Goal: Information Seeking & Learning: Learn about a topic

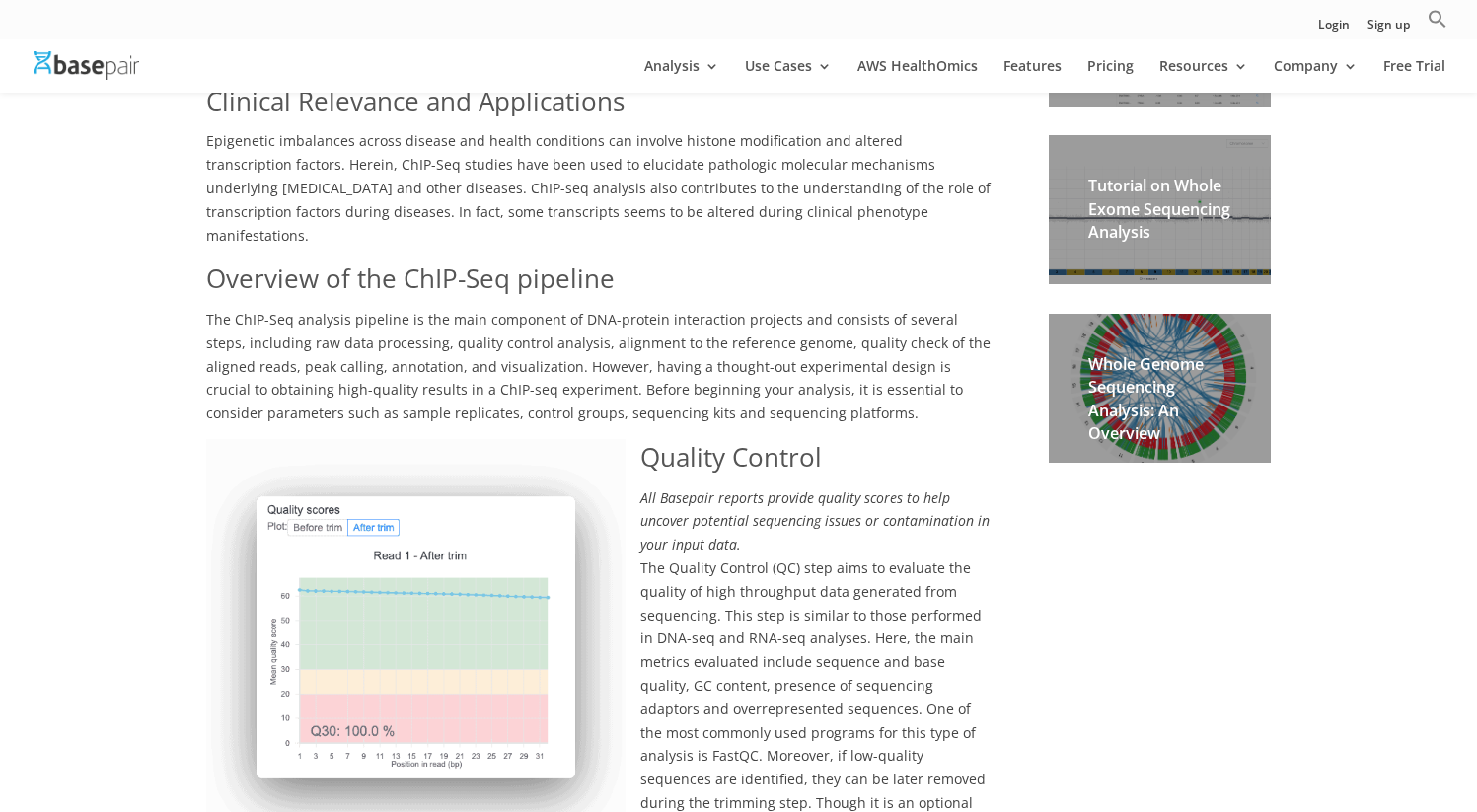
scroll to position [954, 0]
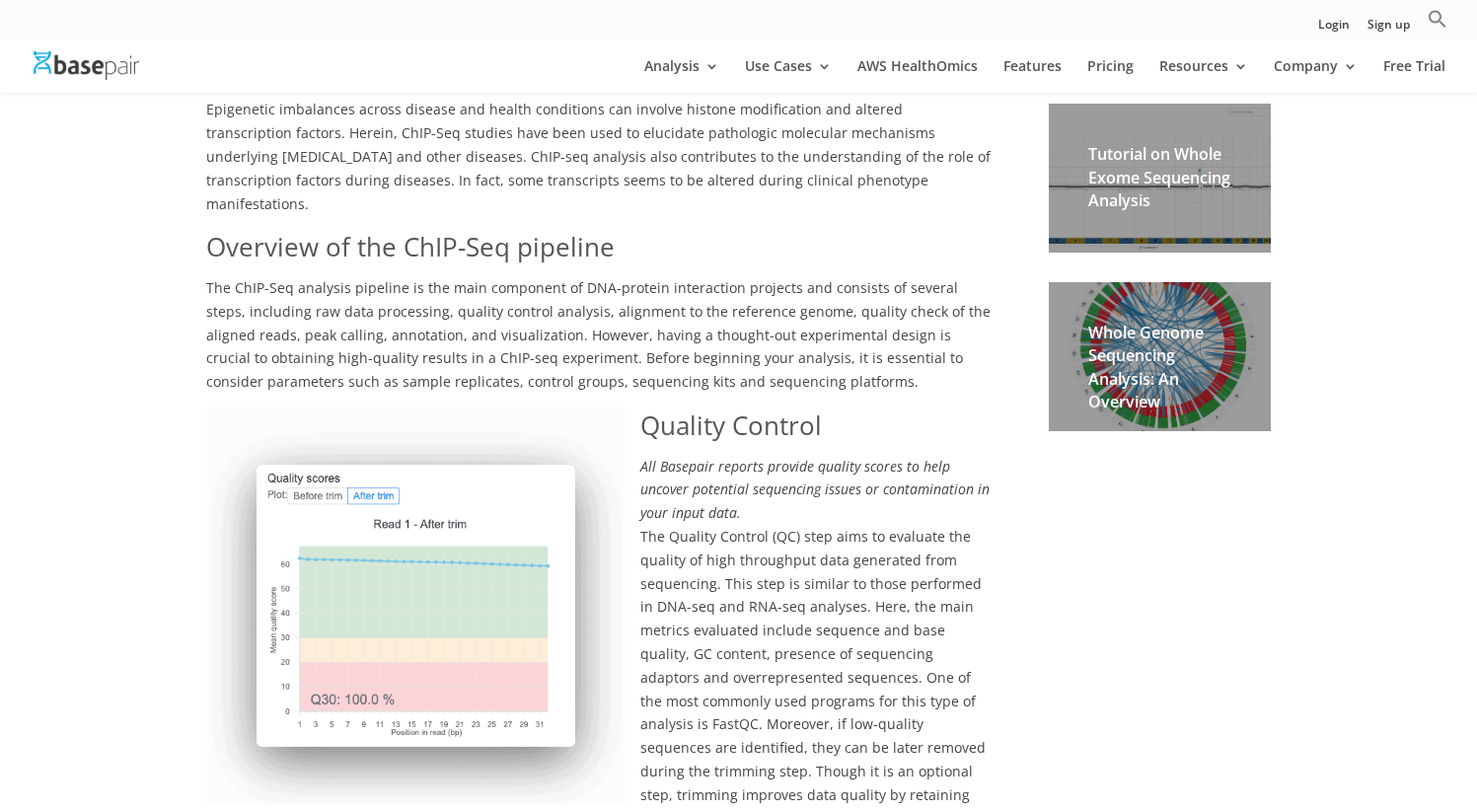
scroll to position [985, 0]
click at [898, 567] on span "The Quality Control (QC) step aims to evaluate the quality of high throughput d…" at bounding box center [596, 676] width 779 height 301
click at [930, 541] on span "The Quality Control (QC) step aims to evaluate the quality of high throughput d…" at bounding box center [596, 676] width 779 height 301
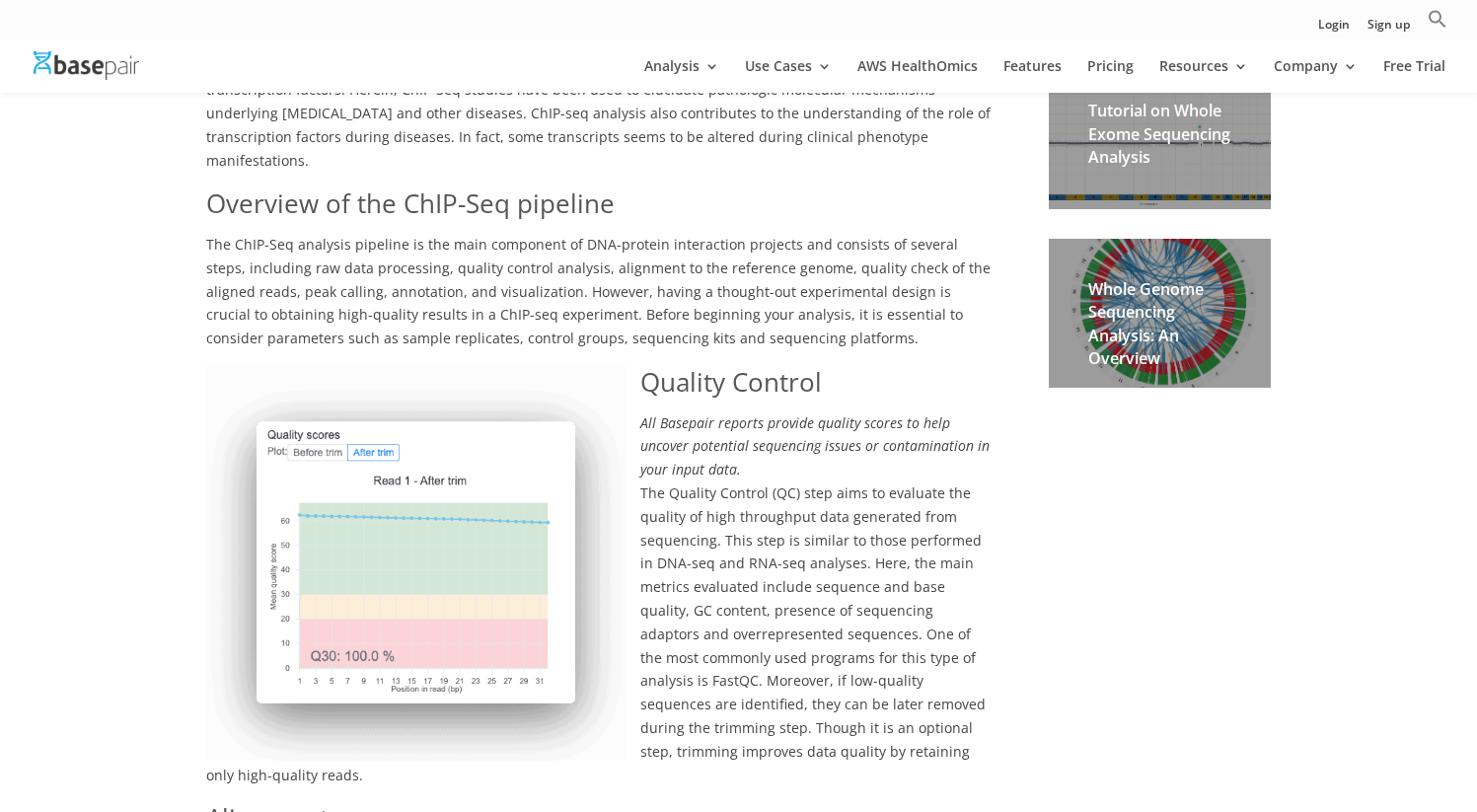
scroll to position [1036, 0]
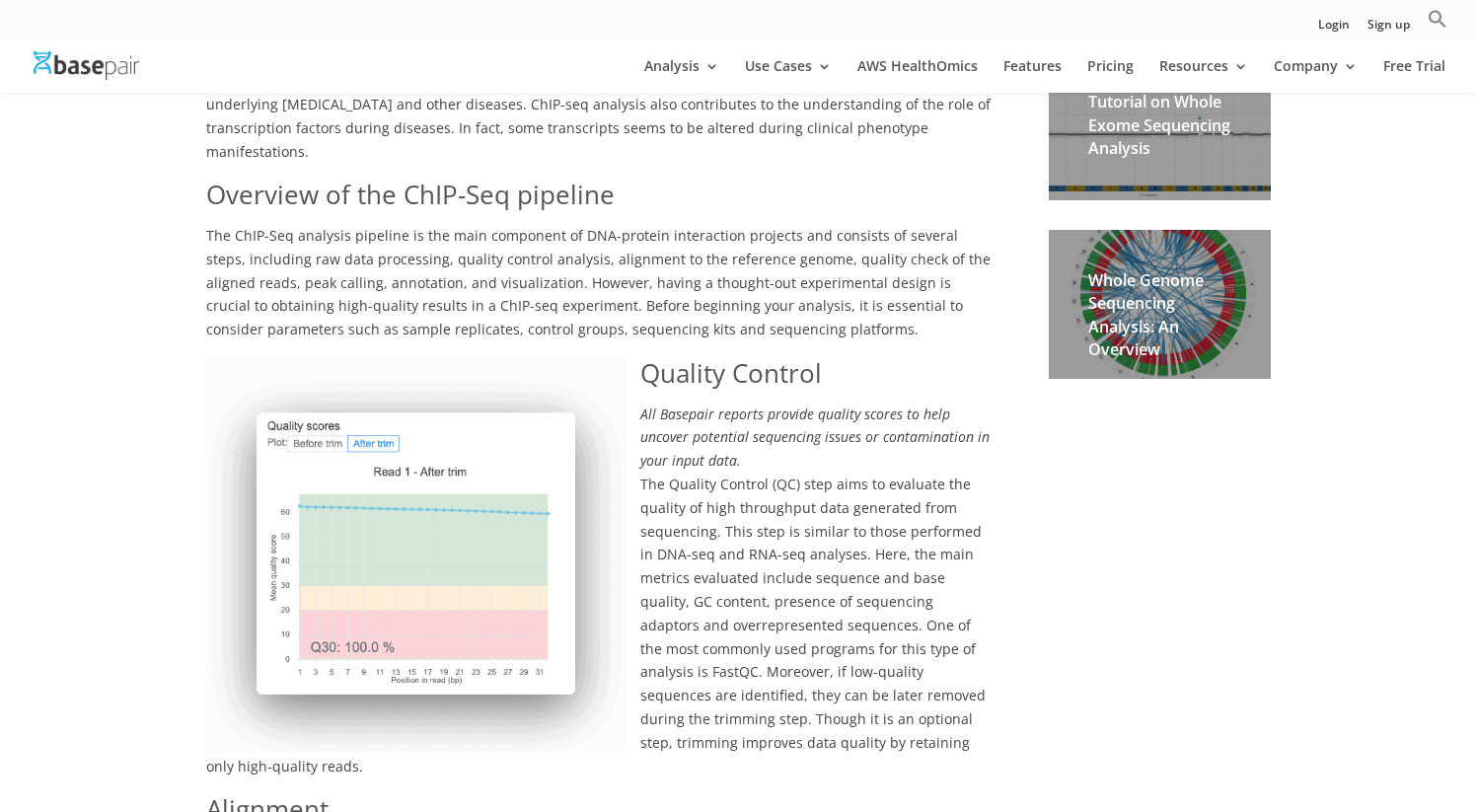
click at [844, 562] on span "The Quality Control (QC) step aims to evaluate the quality of high throughput d…" at bounding box center [596, 625] width 779 height 301
click at [698, 538] on span "The Quality Control (QC) step aims to evaluate the quality of high throughput d…" at bounding box center [596, 625] width 779 height 301
click at [616, 554] on img at bounding box center [415, 554] width 419 height 397
click at [885, 585] on span "The Quality Control (QC) step aims to evaluate the quality of high throughput d…" at bounding box center [596, 625] width 779 height 301
click at [918, 525] on span "The Quality Control (QC) step aims to evaluate the quality of high throughput d…" at bounding box center [596, 625] width 779 height 301
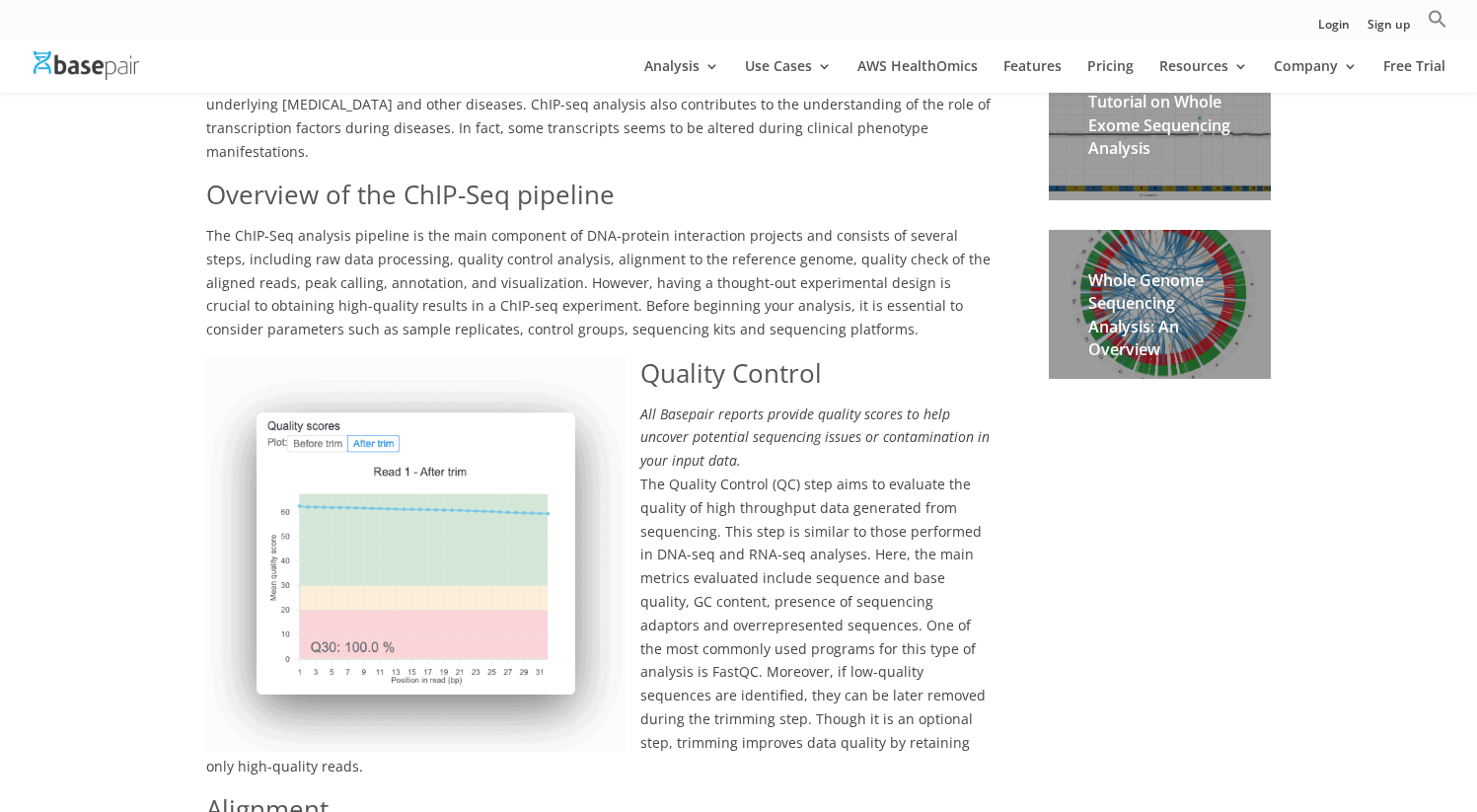
click at [757, 528] on span "The Quality Control (QC) step aims to evaluate the quality of high throughput d…" at bounding box center [596, 625] width 779 height 301
click at [638, 582] on p "The Quality Control (QC) step aims to evaluate the quality of high throughput d…" at bounding box center [598, 631] width 784 height 319
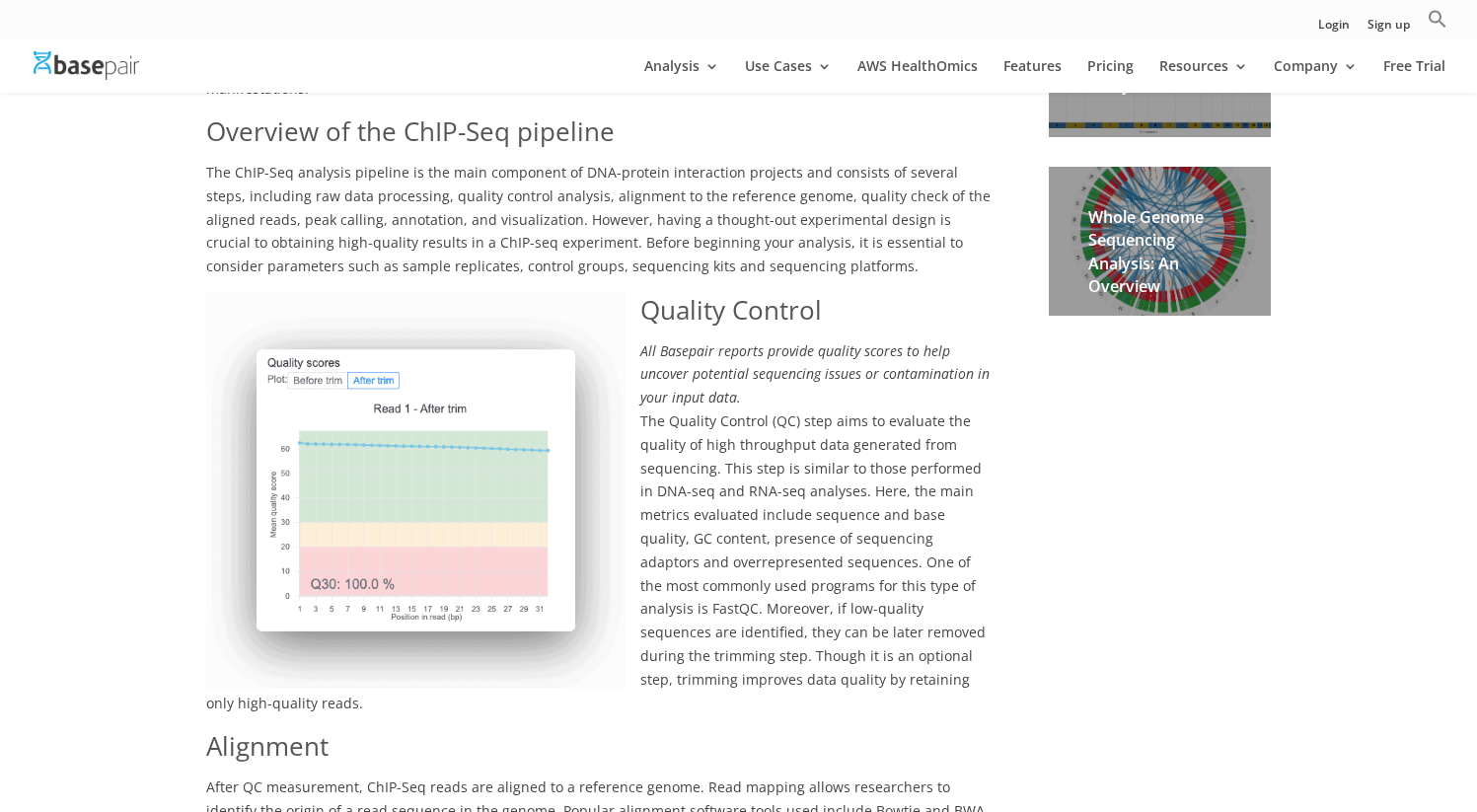
scroll to position [1101, 0]
click at [950, 634] on span "The Quality Control (QC) step aims to evaluate the quality of high throughput d…" at bounding box center [596, 559] width 779 height 301
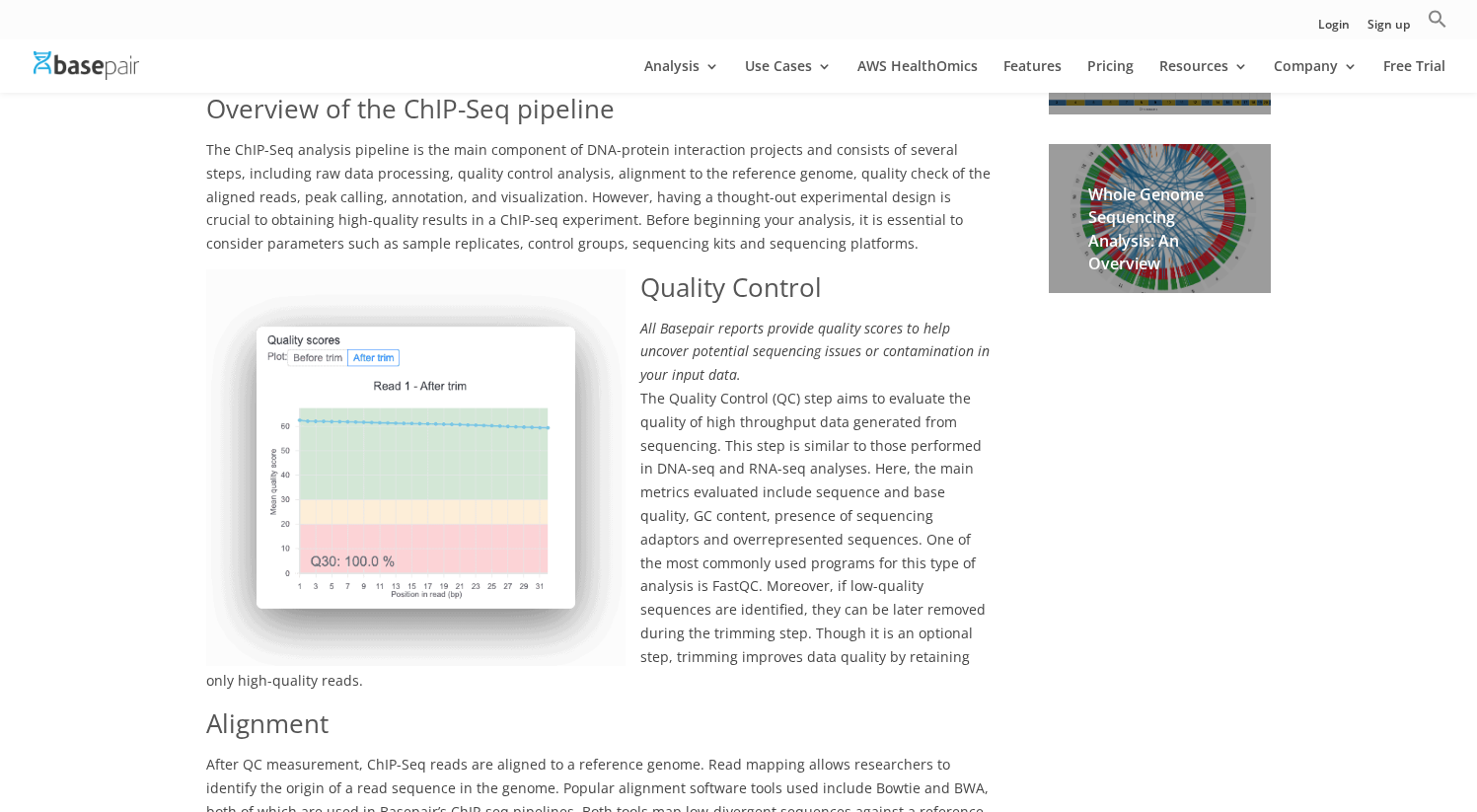
click at [923, 627] on p "The Quality Control (QC) step aims to evaluate the quality of high throughput d…" at bounding box center [598, 546] width 784 height 319
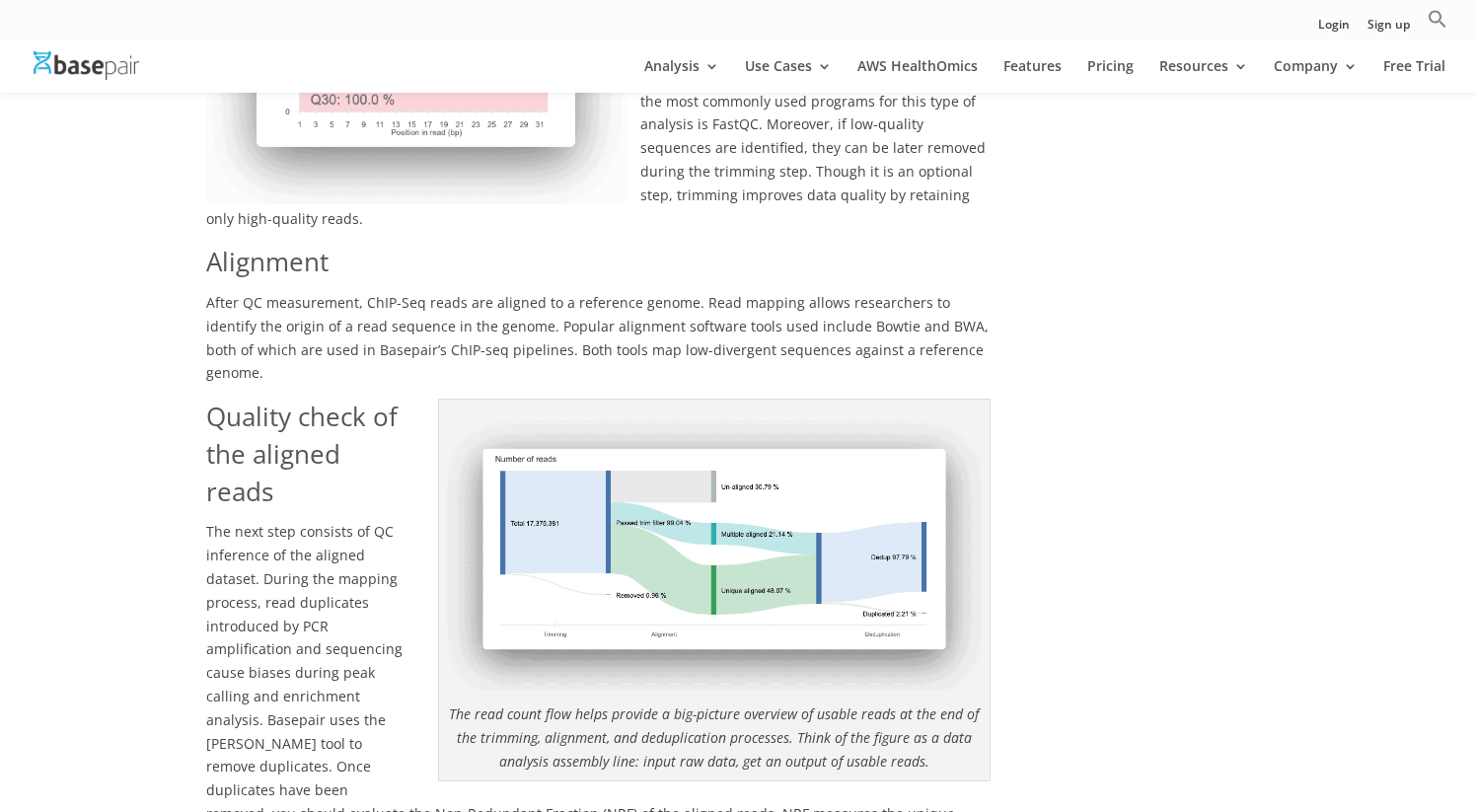
scroll to position [1661, 0]
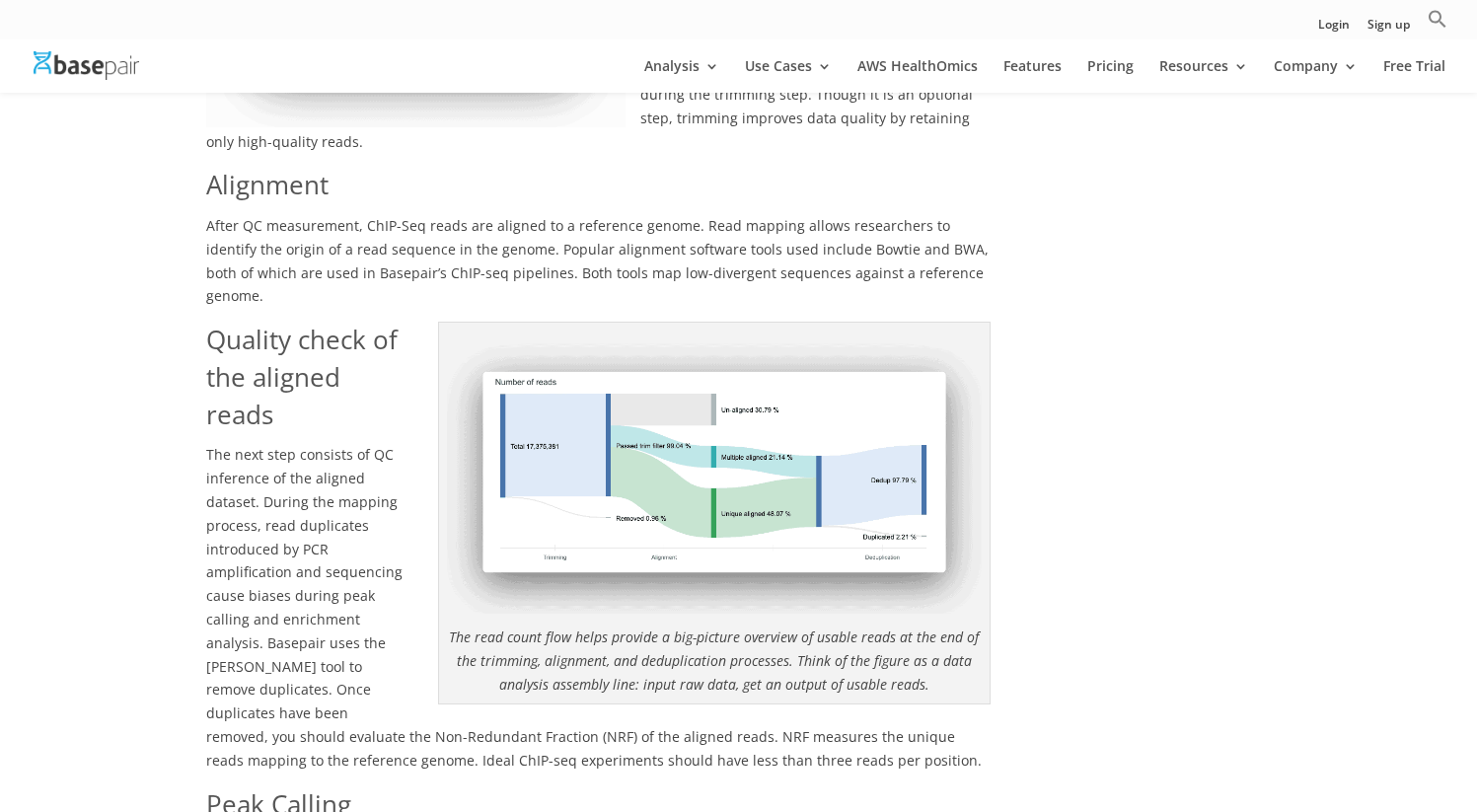
click at [660, 627] on em "The read count flow helps provide a big-picture overview of usable reads at the…" at bounding box center [713, 660] width 530 height 66
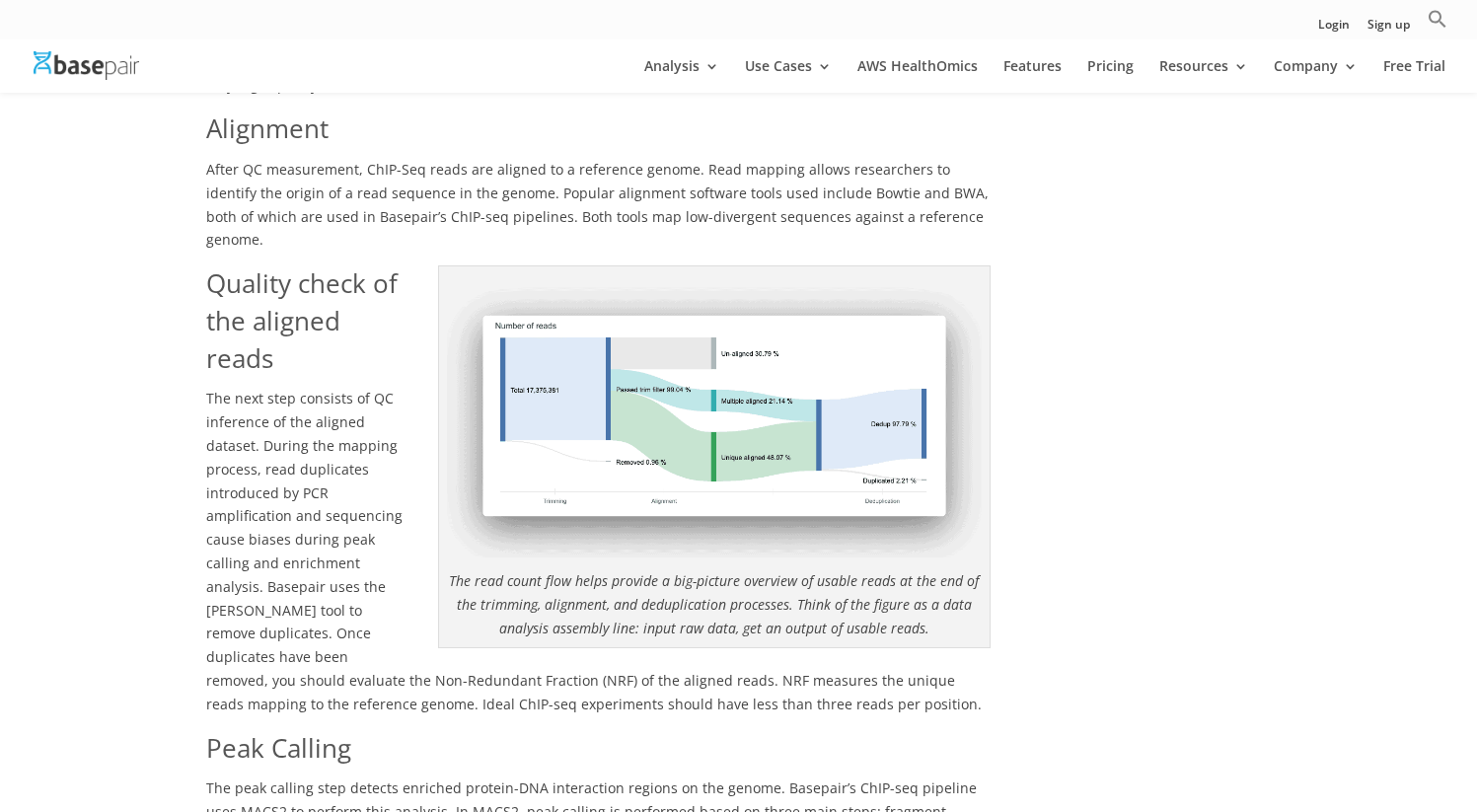
scroll to position [1728, 0]
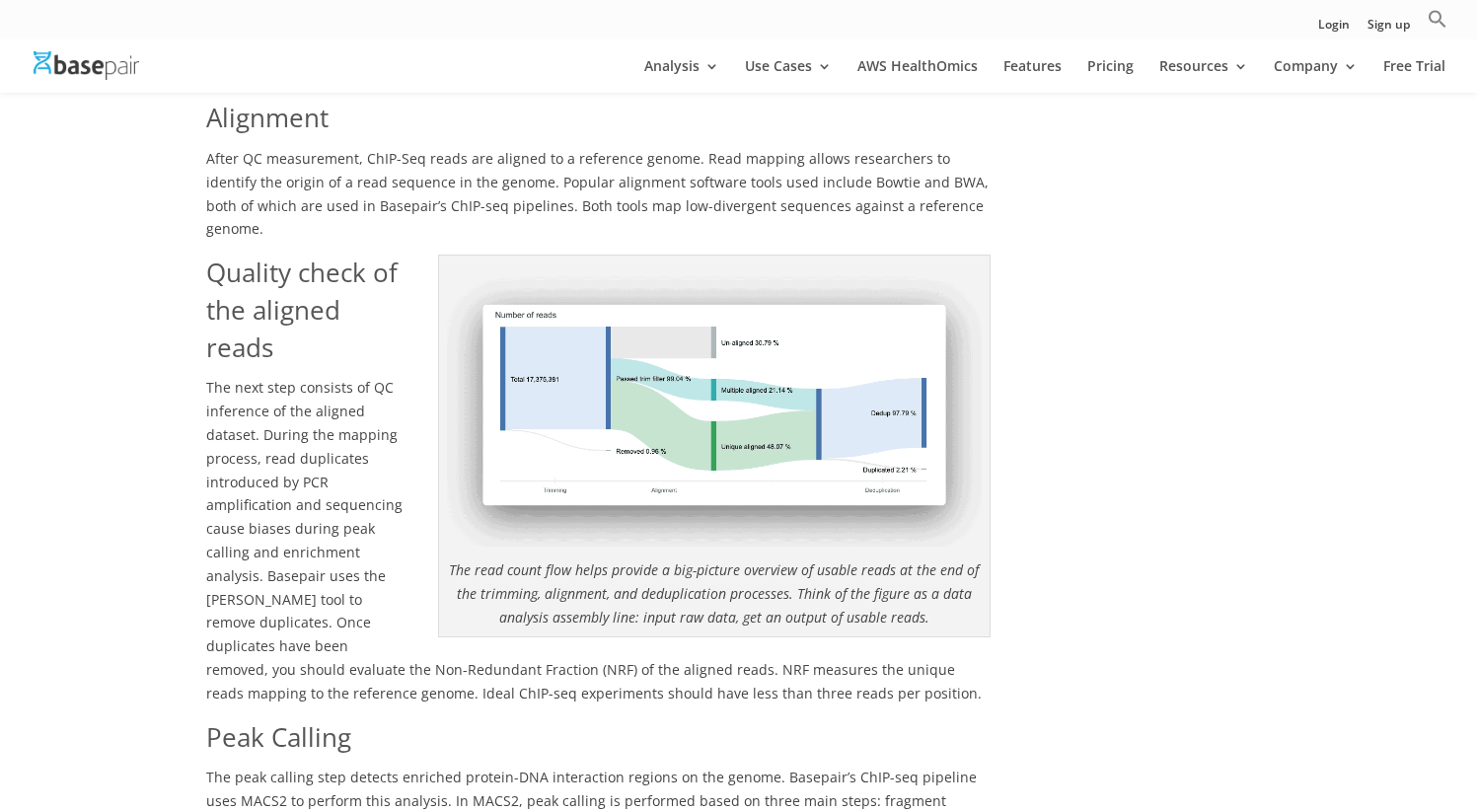
click at [281, 414] on span "The next step consists of QC inference of the aligned dataset. During the mappi…" at bounding box center [594, 540] width 775 height 324
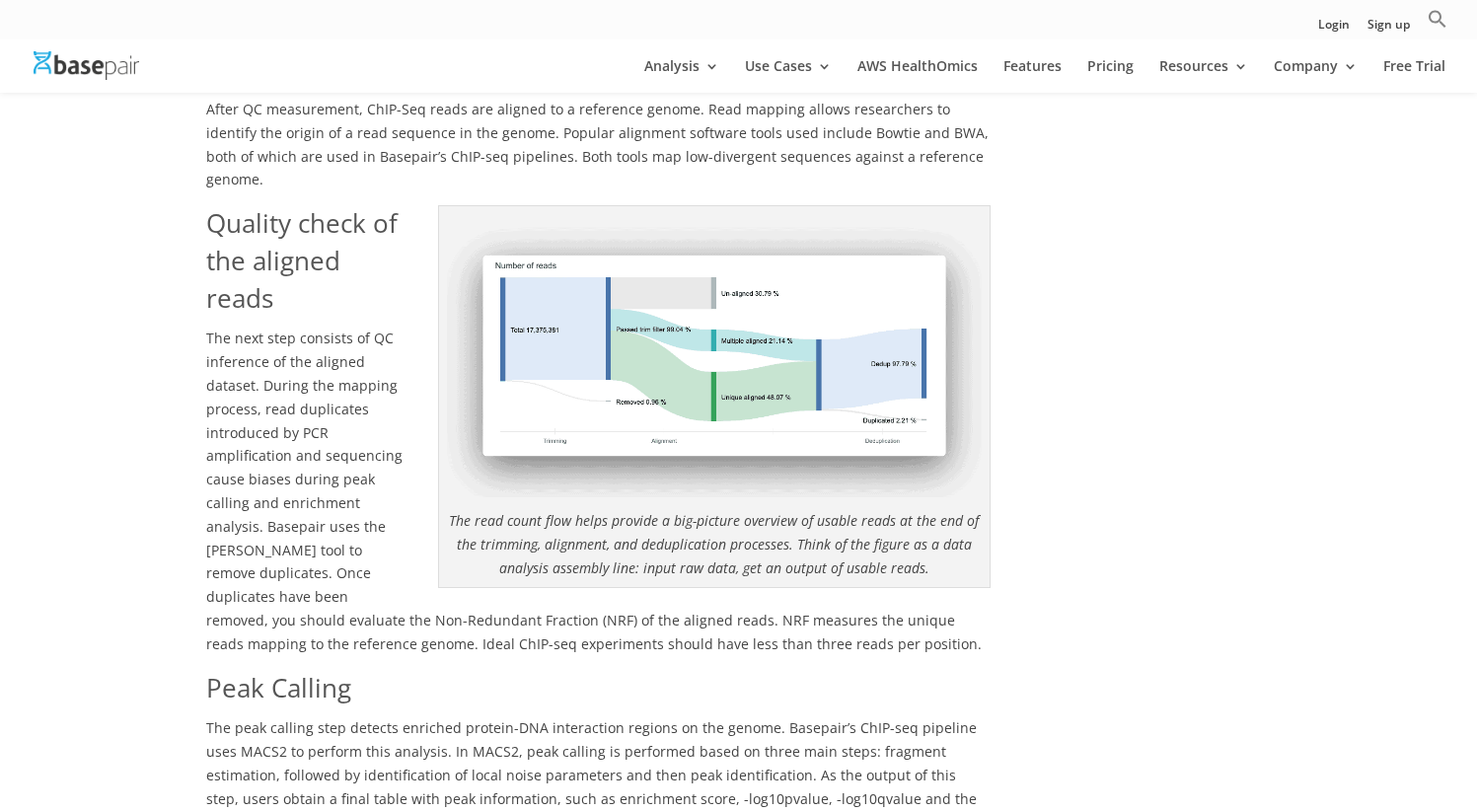
click at [286, 397] on p "The next step consists of QC inference of the aligned dataset. During the mappi…" at bounding box center [598, 497] width 784 height 342
click at [332, 397] on p "The next step consists of QC inference of the aligned dataset. During the mappi…" at bounding box center [598, 497] width 784 height 342
click at [240, 487] on span "The next step consists of QC inference of the aligned dataset. During the mappi…" at bounding box center [594, 490] width 775 height 324
drag, startPoint x: 203, startPoint y: 476, endPoint x: 248, endPoint y: 475, distance: 45.0
click at [249, 476] on div "A brief introduction to ChIP-Seq Protein-DNA interactions are widely used to el…" at bounding box center [738, 490] width 1477 height 3635
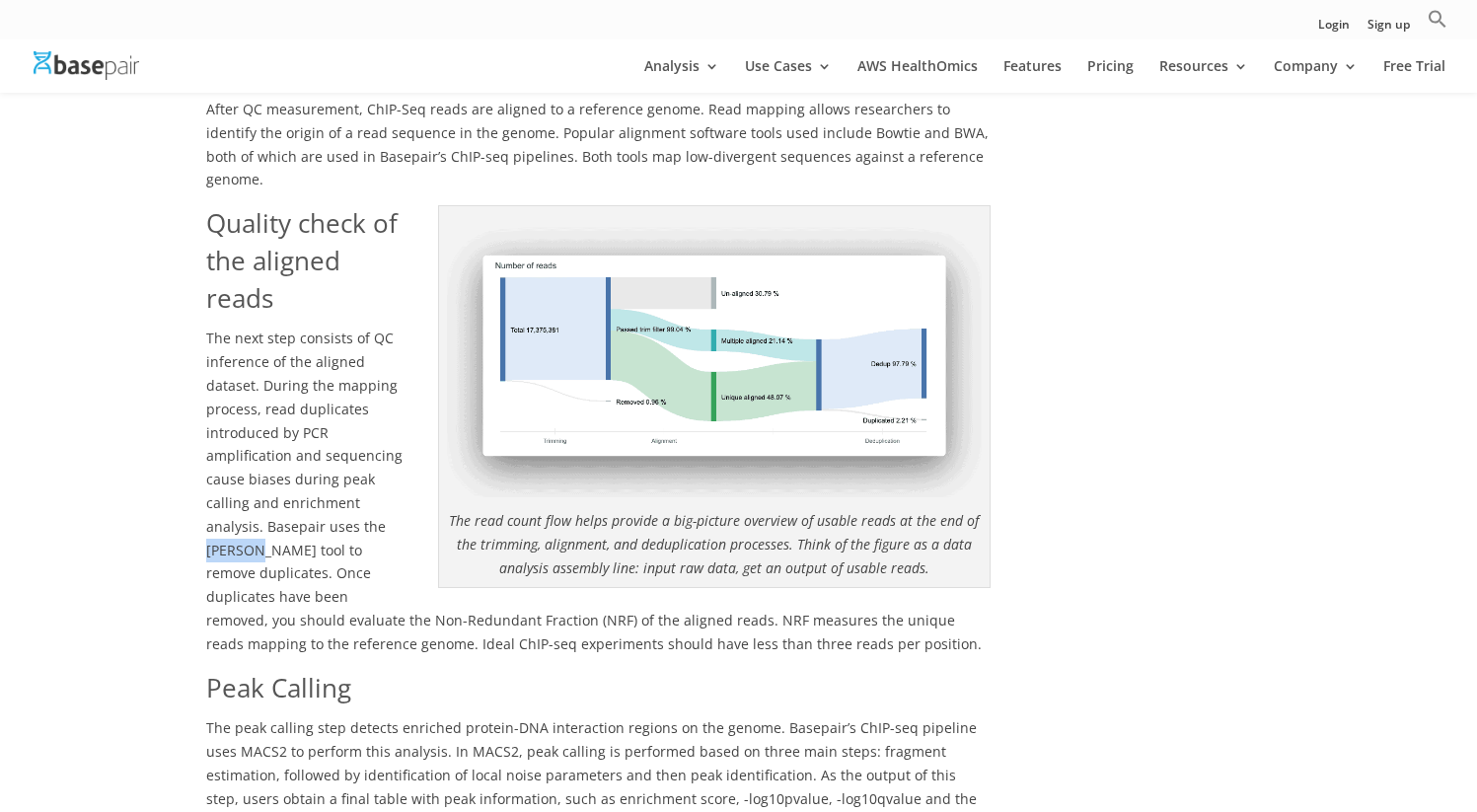
copy span "[PERSON_NAME]"
click at [310, 131] on p "After QC measurement, ChIP-Seq reads are aligned to a reference genome. Read ma…" at bounding box center [598, 151] width 784 height 108
click at [369, 580] on span "The next step consists of QC inference of the aligned dataset. During the mappi…" at bounding box center [594, 490] width 775 height 324
click at [371, 554] on span "The next step consists of QC inference of the aligned dataset. During the mappi…" at bounding box center [594, 490] width 775 height 324
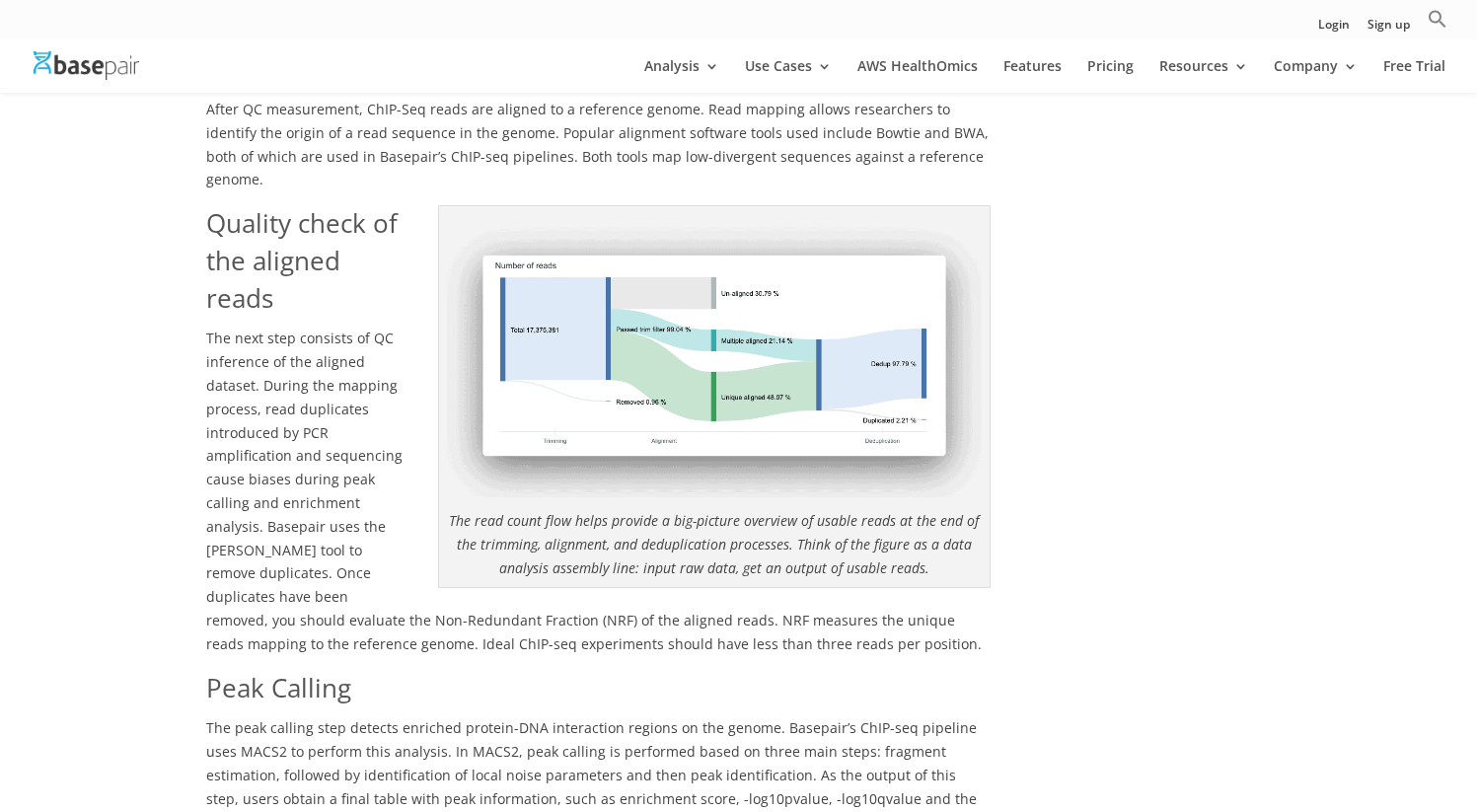
click at [769, 572] on span "The next step consists of QC inference of the aligned dataset. During the mappi…" at bounding box center [594, 490] width 775 height 324
click at [390, 558] on p "The next step consists of QC inference of the aligned dataset. During the mappi…" at bounding box center [598, 497] width 784 height 342
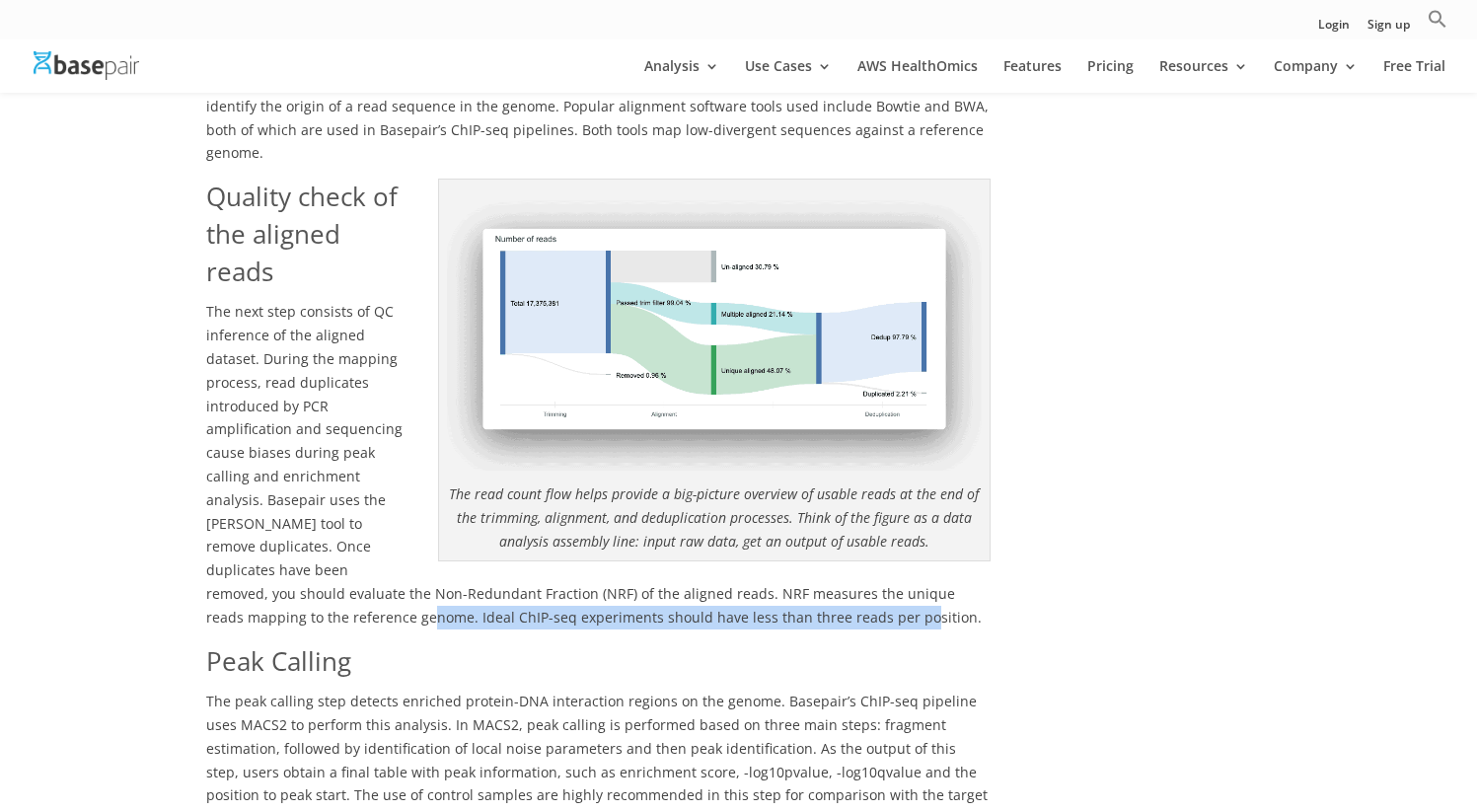
drag, startPoint x: 334, startPoint y: 548, endPoint x: 819, endPoint y: 544, distance: 485.0
click at [819, 544] on p "The next step consists of QC inference of the aligned dataset. During the mappi…" at bounding box center [598, 471] width 784 height 342
copy span "deal ChIP-seq experiments should have less than three reads per position."
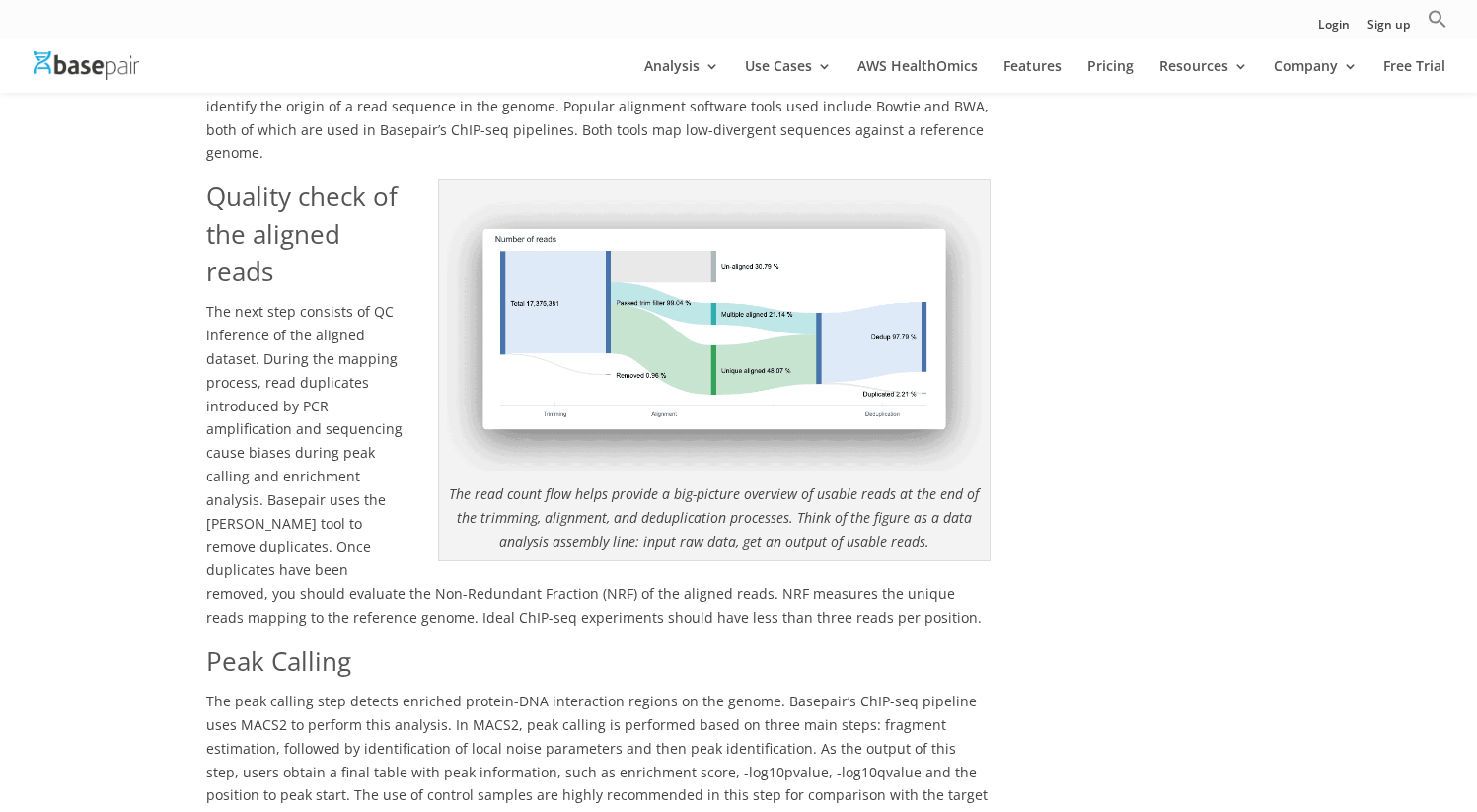
click at [331, 553] on span "The next step consists of QC inference of the aligned dataset. During the mappi…" at bounding box center [594, 464] width 775 height 324
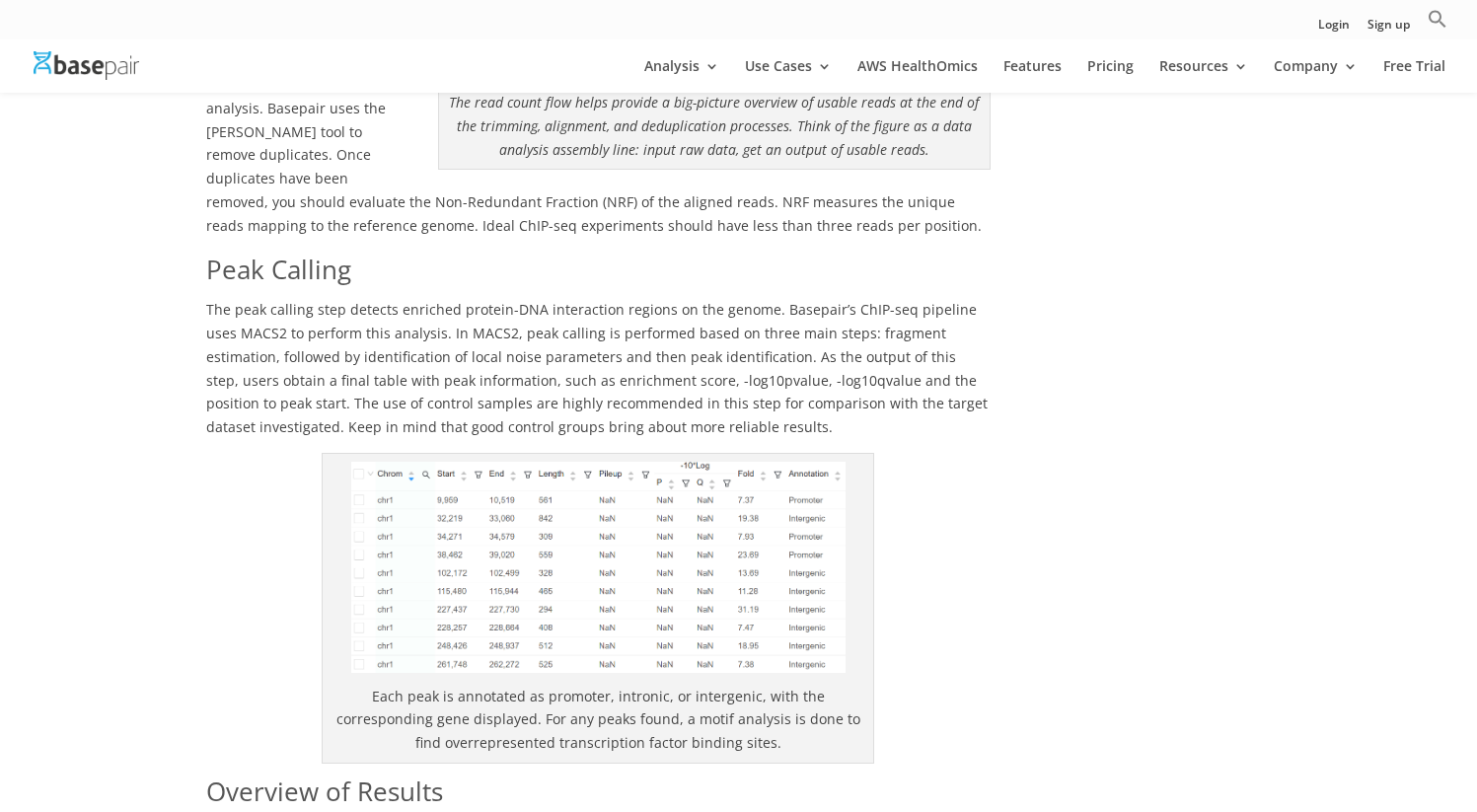
scroll to position [2198, 0]
click at [674, 361] on p "The peak calling step detects enriched protein-DNA interaction regions on the g…" at bounding box center [598, 372] width 784 height 155
click at [953, 295] on p "The peak calling step detects enriched protein-DNA interaction regions on the g…" at bounding box center [598, 372] width 784 height 155
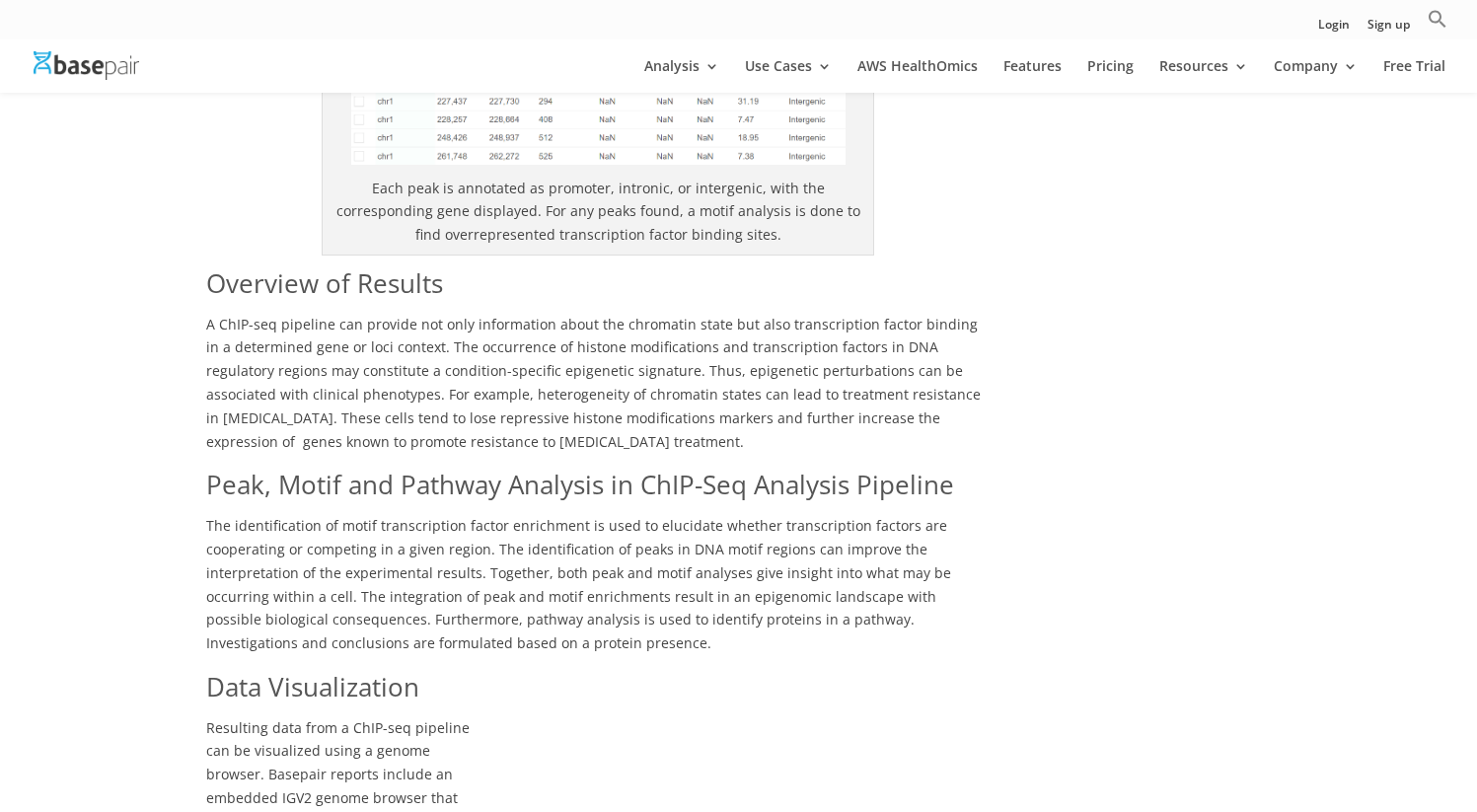
scroll to position [2691, 0]
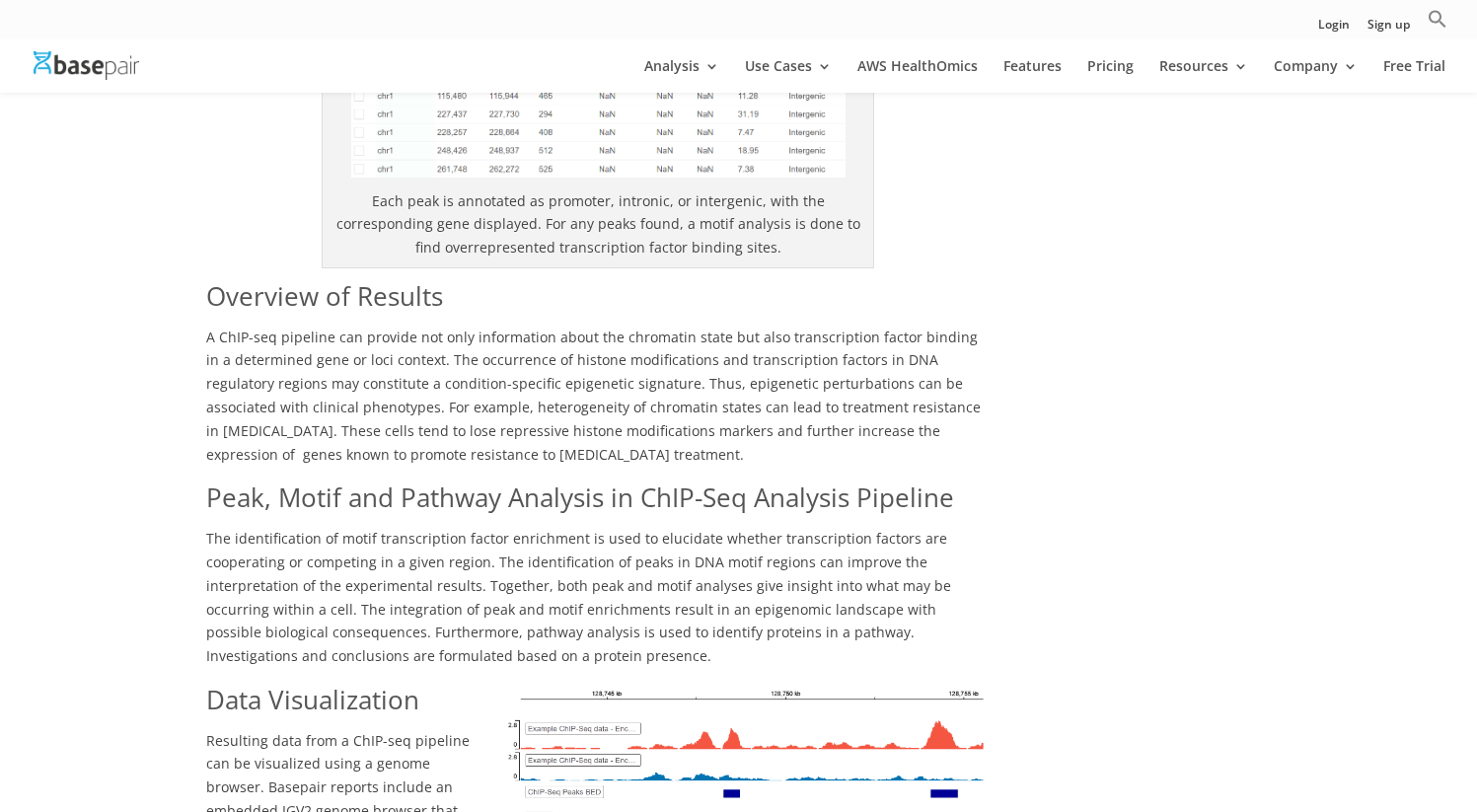
click at [563, 536] on span "The identification of motif transcription factor enrichment is used to elucidat…" at bounding box center [578, 597] width 745 height 136
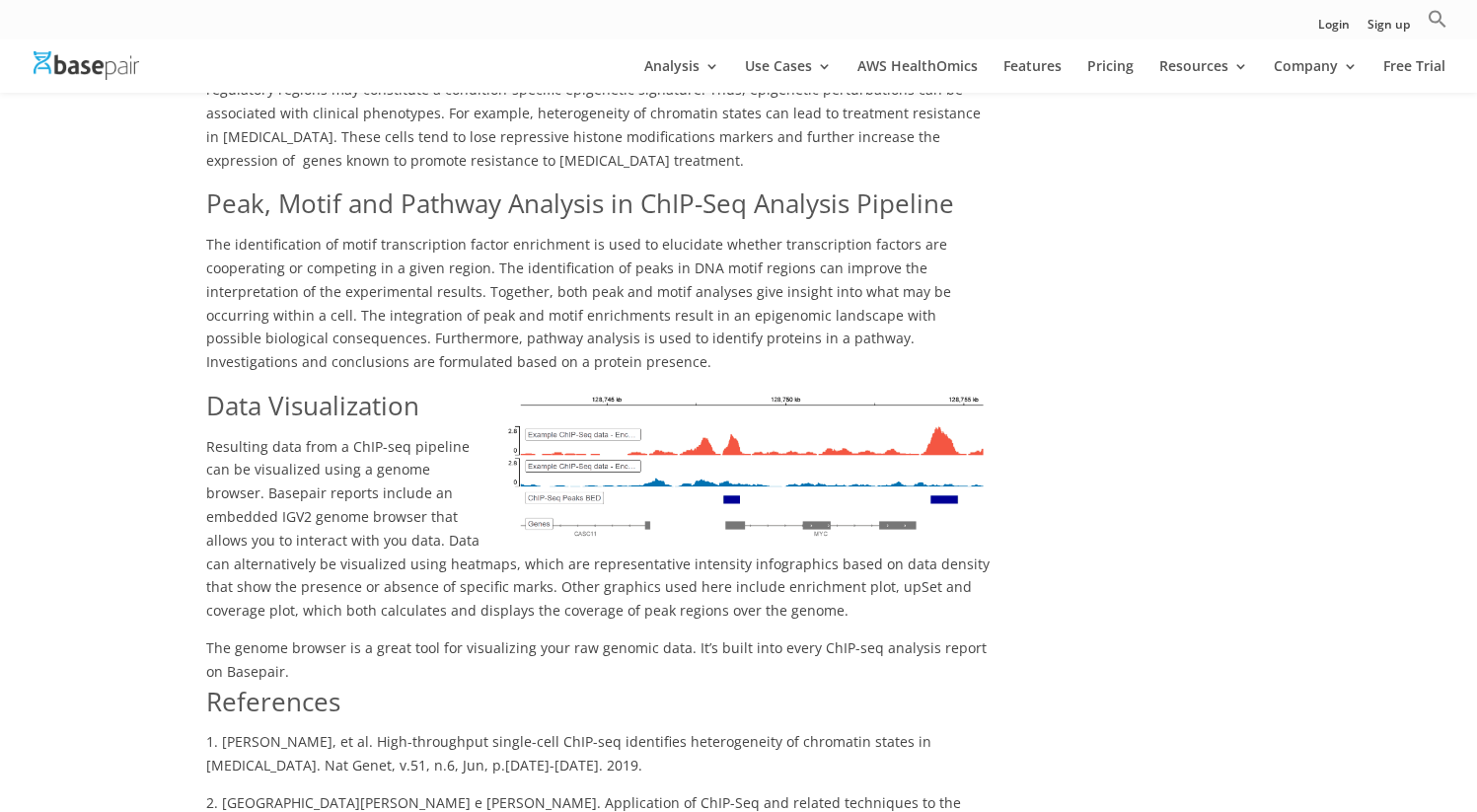
scroll to position [2986, 0]
click at [381, 472] on span "Resulting data from a ChIP-seq pipeline can be visualized using a genome browse…" at bounding box center [598, 528] width 783 height 184
click at [771, 683] on h2 "References" at bounding box center [598, 706] width 784 height 47
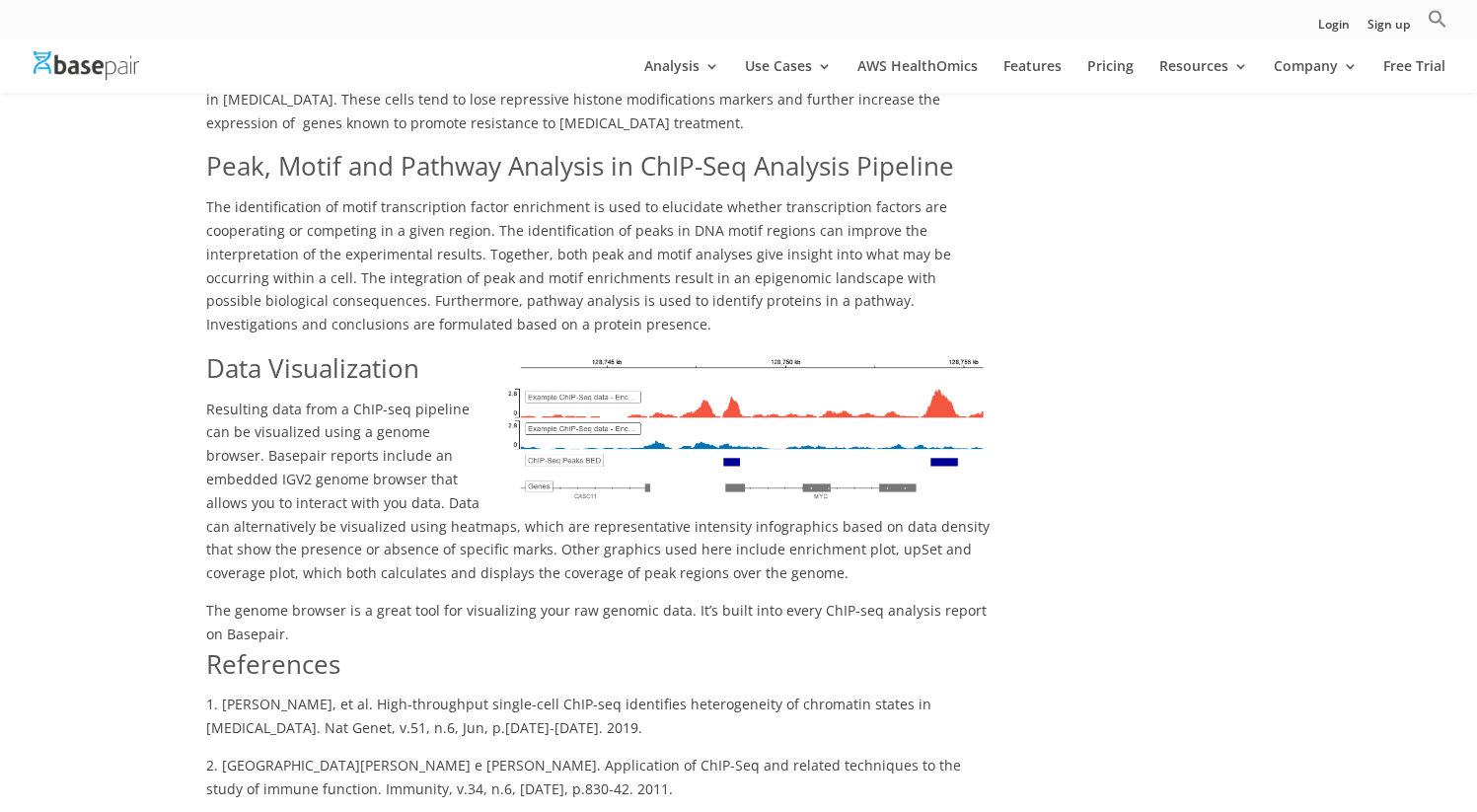
scroll to position [3049, 0]
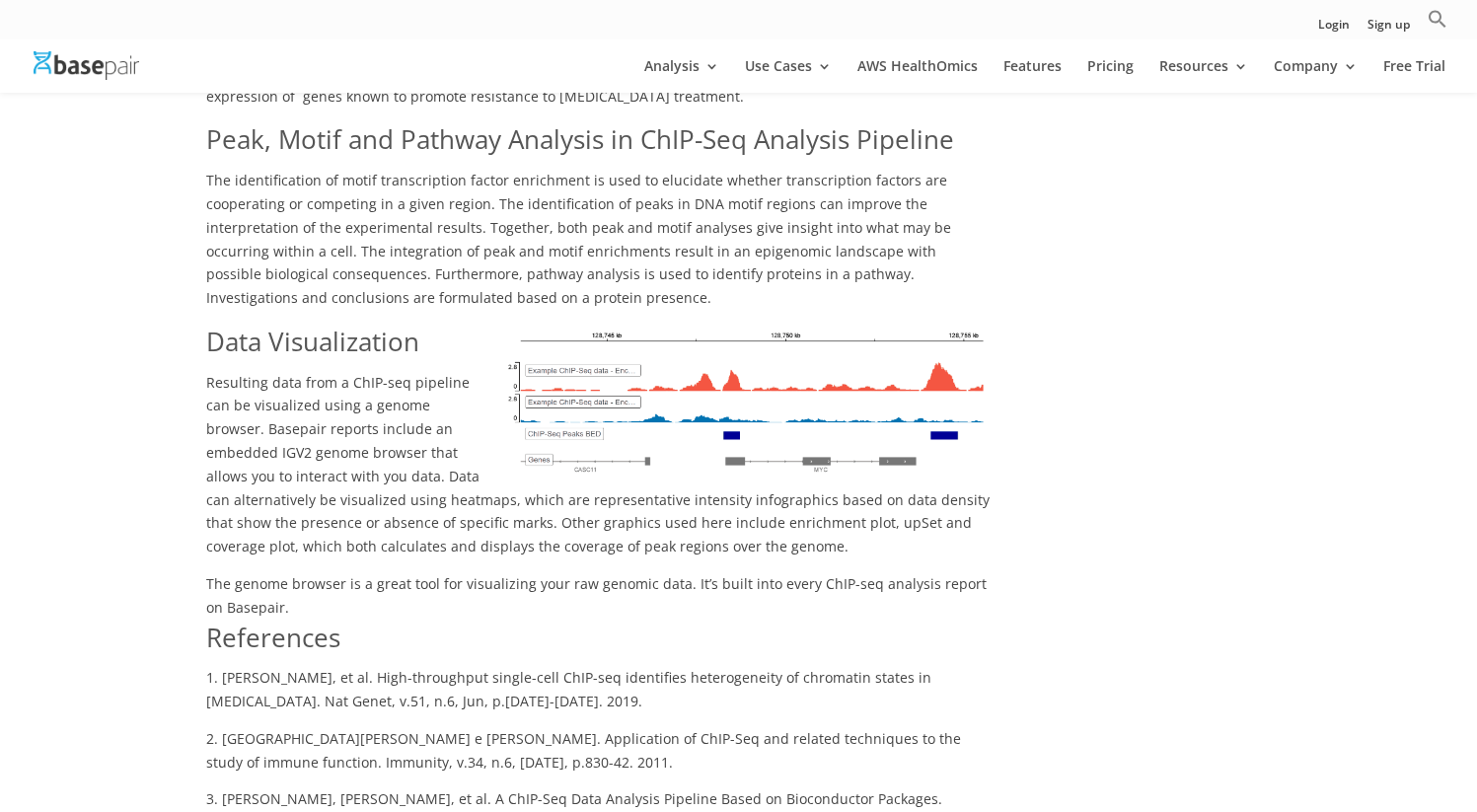
drag, startPoint x: 645, startPoint y: 423, endPoint x: 783, endPoint y: 428, distance: 138.1
click at [783, 428] on span "Resulting data from a ChIP-seq pipeline can be visualized using a genome browse…" at bounding box center [598, 465] width 783 height 184
copy span "intensity infographics"
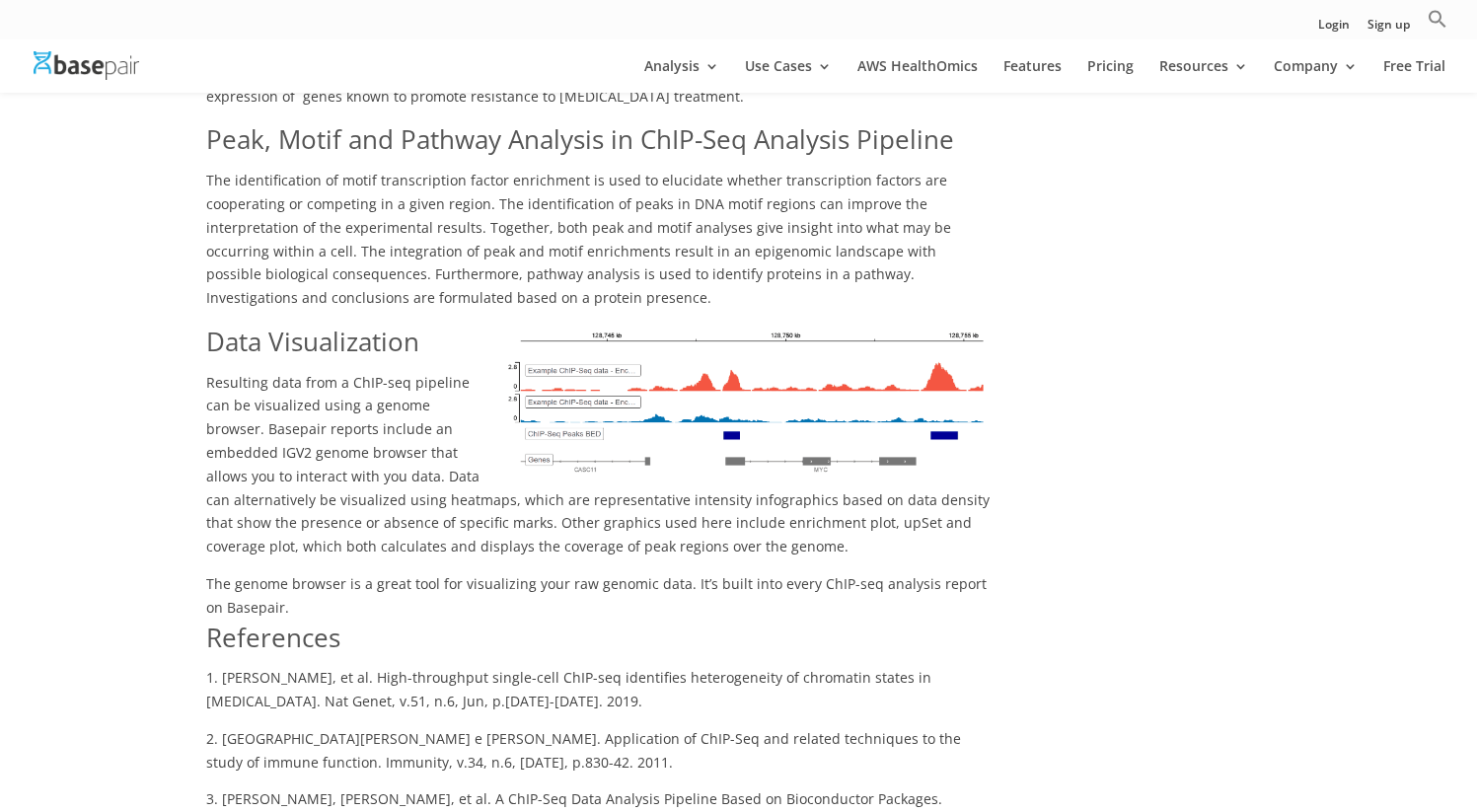
click at [224, 419] on span "Resulting data from a ChIP-seq pipeline can be visualized using a genome browse…" at bounding box center [598, 465] width 783 height 184
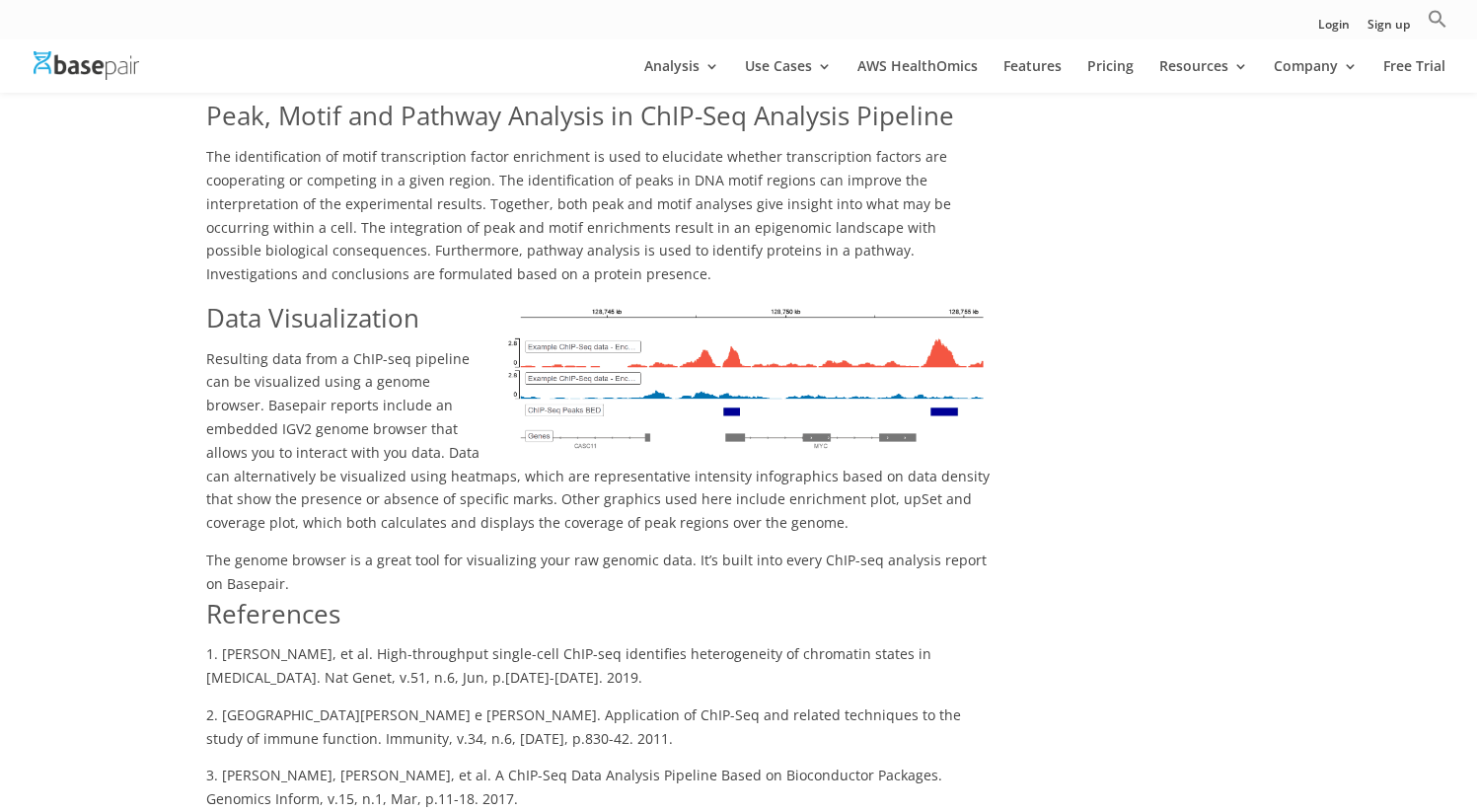
scroll to position [3081, 0]
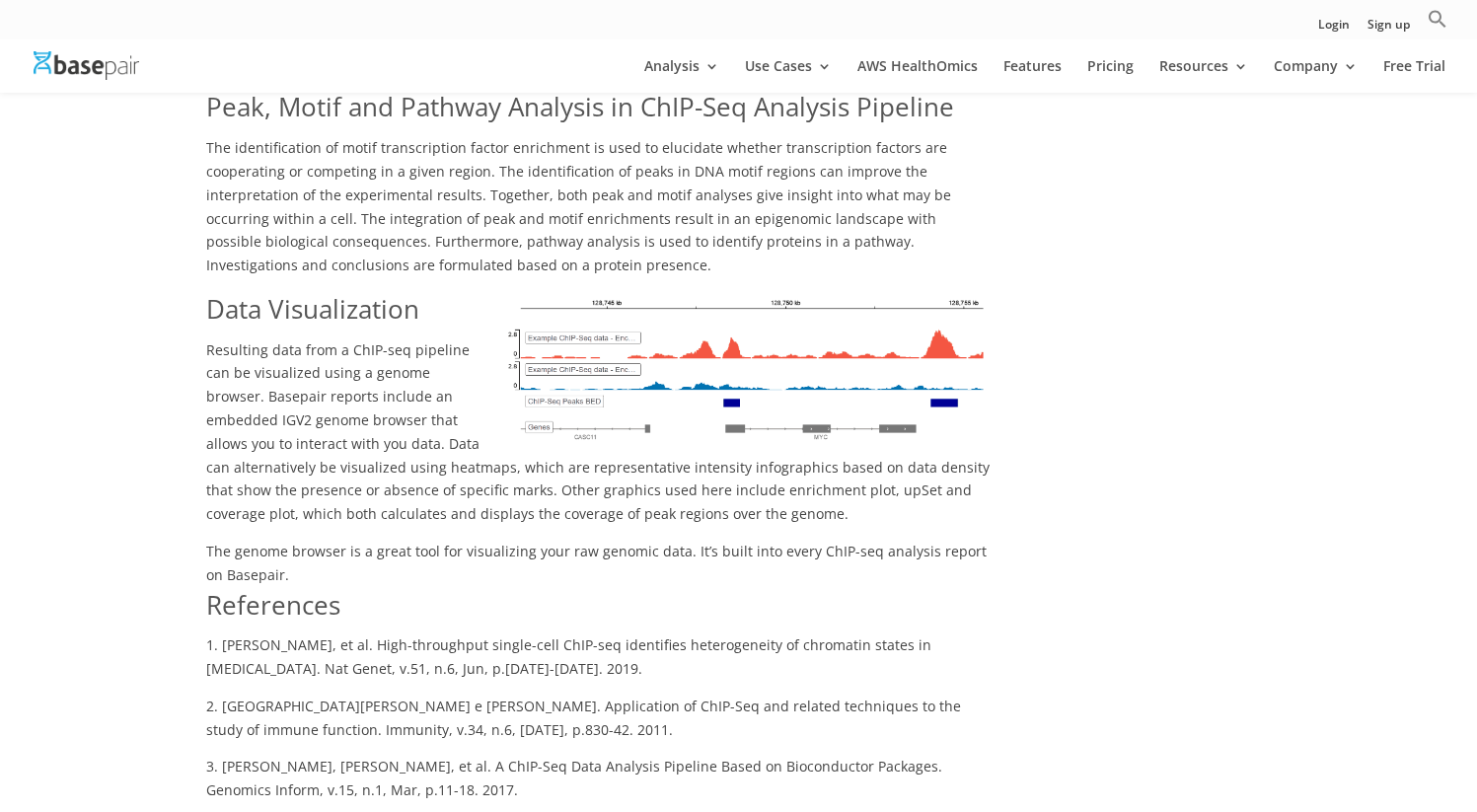
click at [816, 446] on p "Resulting data from a ChIP-seq pipeline can be visualized using a genome browse…" at bounding box center [598, 439] width 784 height 201
click at [636, 454] on p "Resulting data from a ChIP-seq pipeline can be visualized using a genome browse…" at bounding box center [598, 439] width 784 height 201
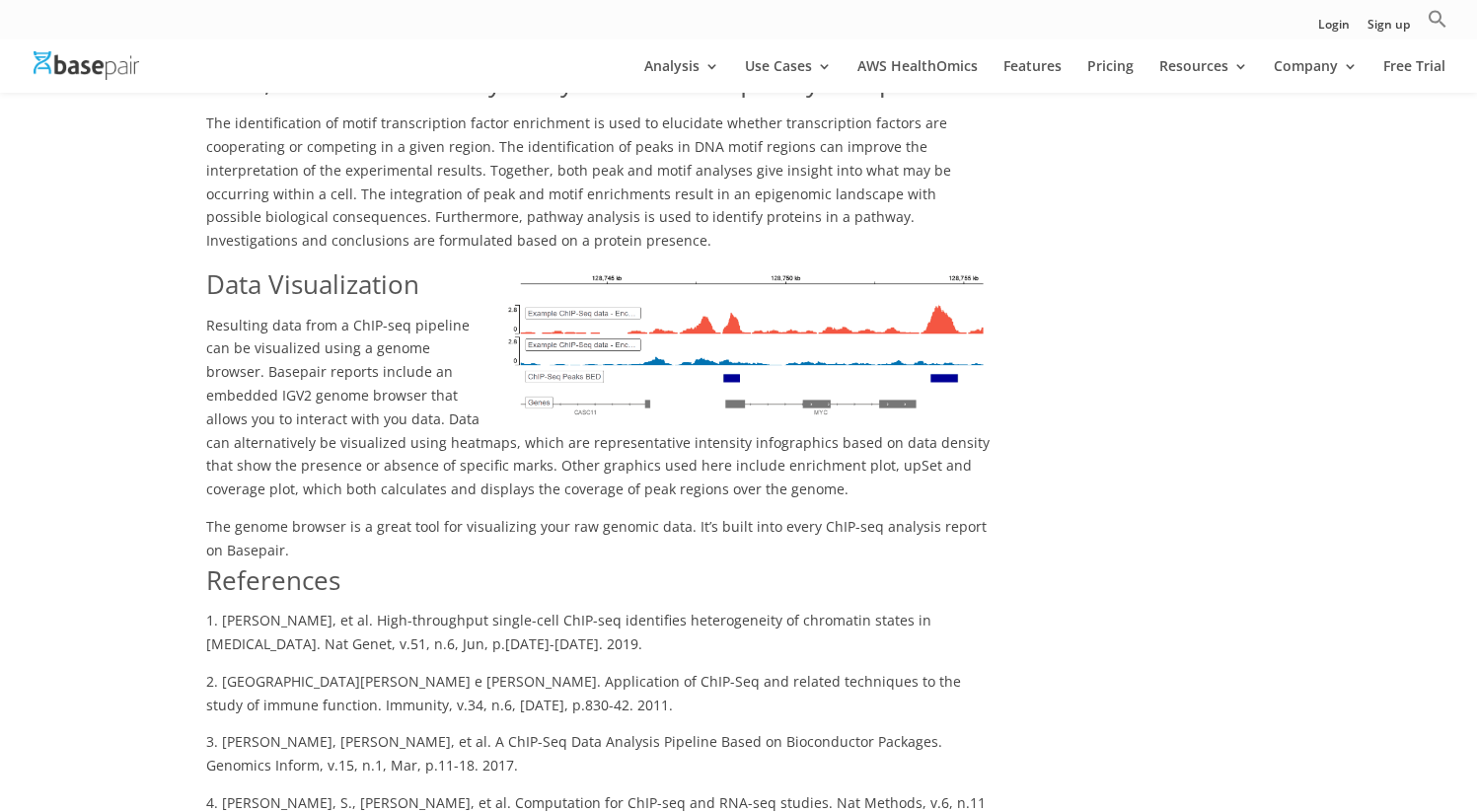
click at [364, 562] on h2 "References" at bounding box center [598, 586] width 784 height 47
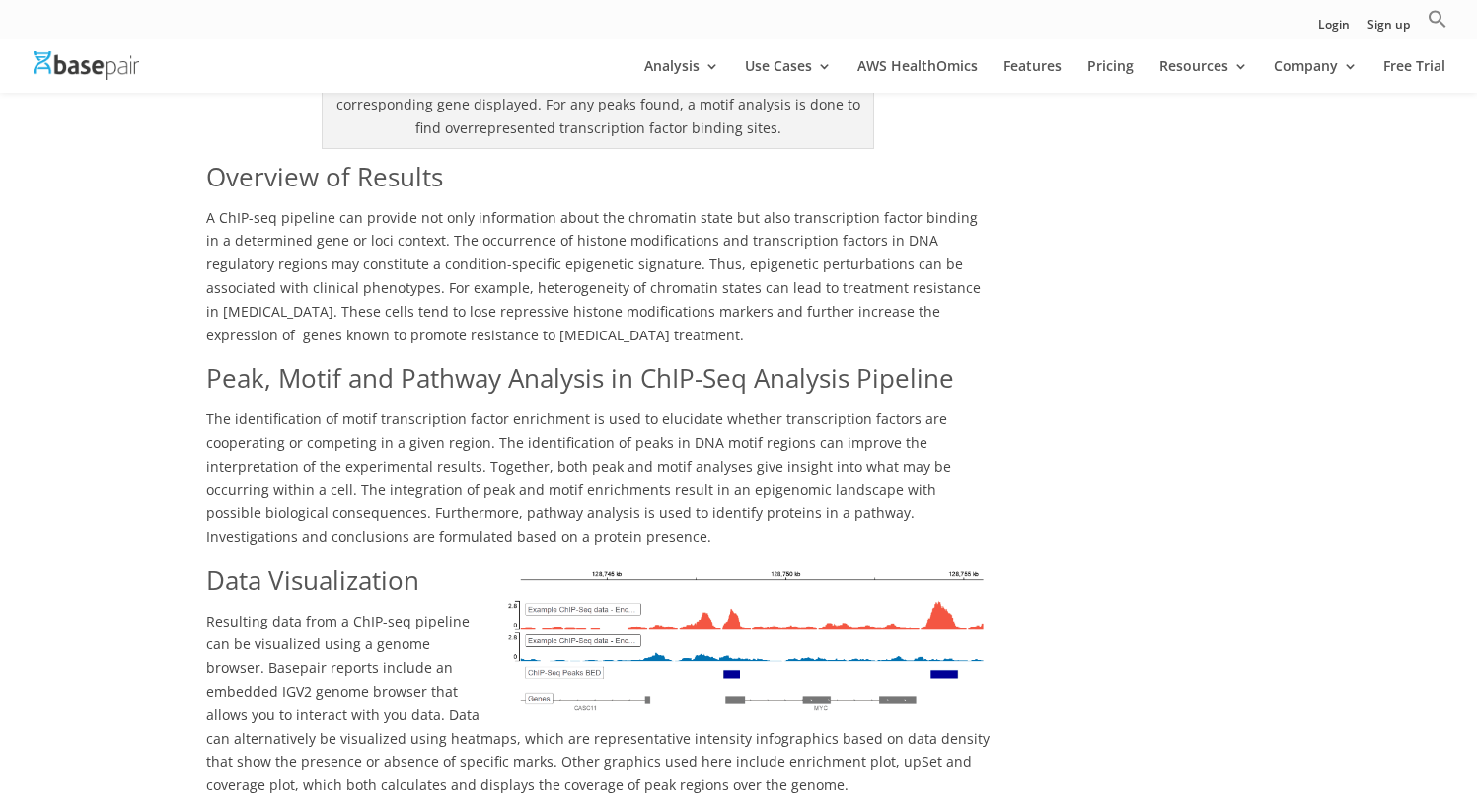
scroll to position [2804, 0]
